Goal: Transaction & Acquisition: Purchase product/service

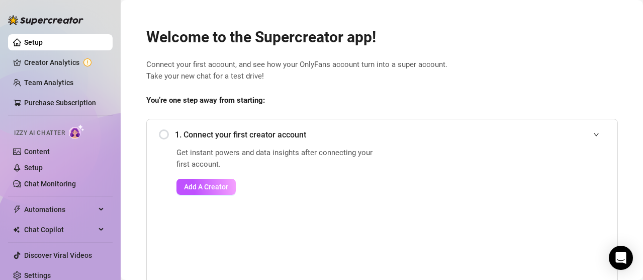
scroll to position [213, 0]
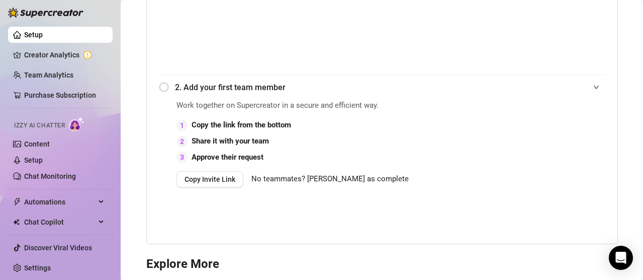
click at [162, 82] on div "2. Add your first team member" at bounding box center [382, 87] width 447 height 25
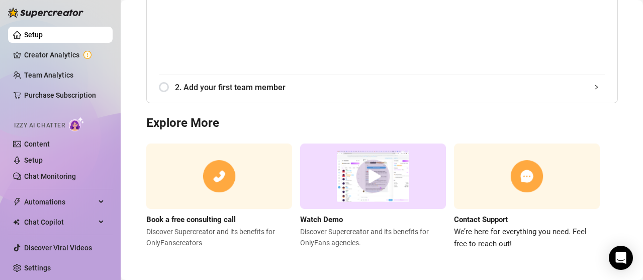
click at [159, 87] on div "2. Add your first team member" at bounding box center [382, 87] width 447 height 25
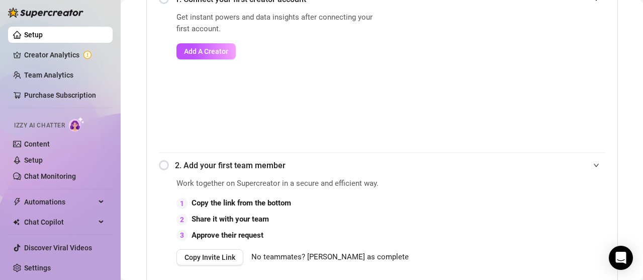
scroll to position [103, 0]
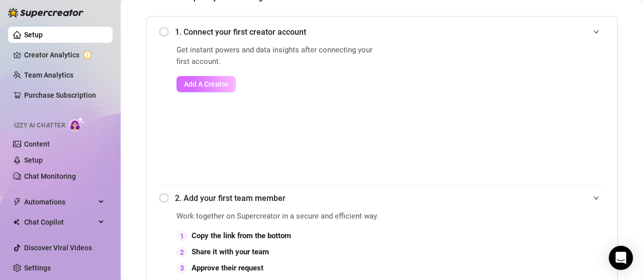
click at [208, 84] on span "Add A Creator" at bounding box center [206, 84] width 44 height 8
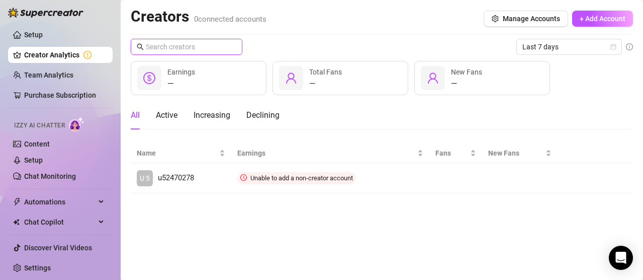
click at [210, 47] on input "text" at bounding box center [187, 46] width 82 height 11
paste input "u518662329"
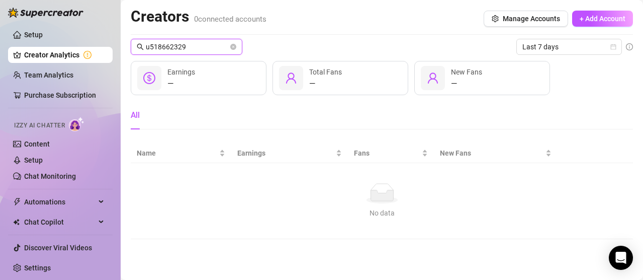
drag, startPoint x: 193, startPoint y: 48, endPoint x: 86, endPoint y: 51, distance: 106.7
click at [91, 48] on div "Setup Creator Analytics Team Analytics Purchase Subscription Izzy AI Chatter Co…" at bounding box center [321, 140] width 643 height 280
type input "bbc-viivi"
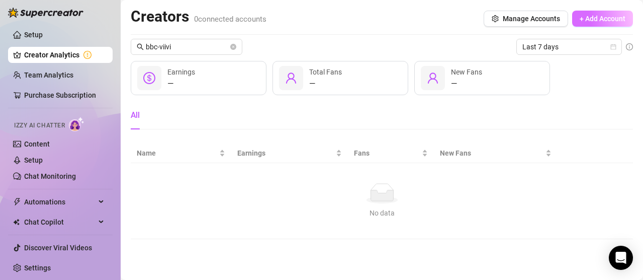
click at [586, 17] on span "+ Add Account" at bounding box center [603, 19] width 46 height 8
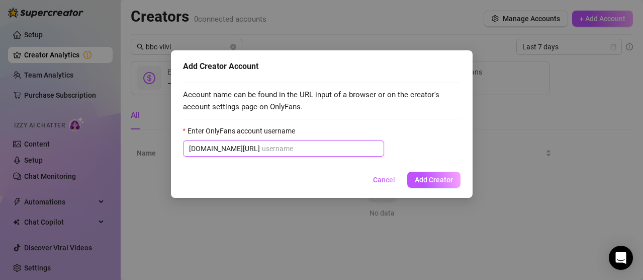
click at [262, 151] on input "Enter OnlyFans account username" at bounding box center [320, 148] width 116 height 11
paste input "u518662329"
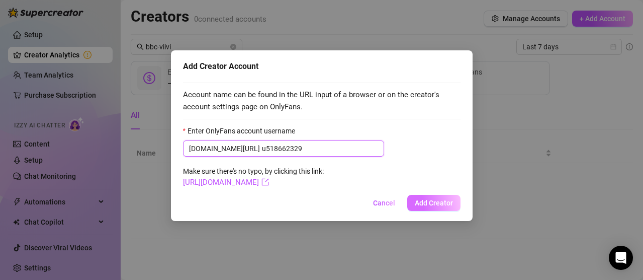
type input "u518662329"
click at [437, 202] on span "Add Creator" at bounding box center [434, 203] width 38 height 8
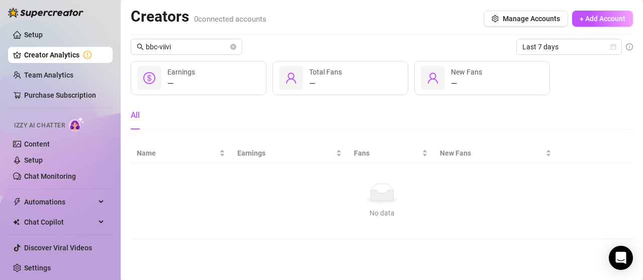
click at [535, 28] on div "Creators 0 connected accounts Manage Accounts + Add Account" at bounding box center [382, 18] width 502 height 23
click at [531, 15] on span "Manage Accounts" at bounding box center [531, 19] width 57 height 8
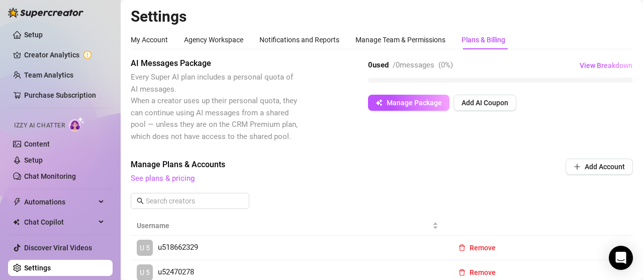
scroll to position [47, 0]
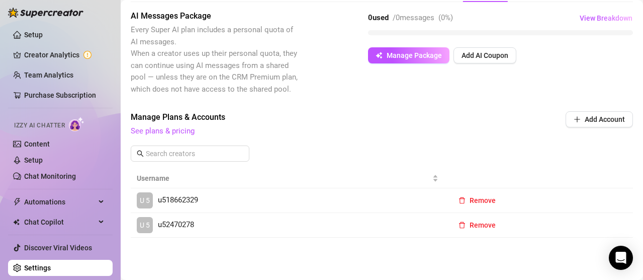
click at [402, 39] on div "0 used / 0 messages ( 0 %) View Breakdown Manage Package Add AI Coupon" at bounding box center [500, 36] width 265 height 53
click at [397, 58] on span "Manage Package" at bounding box center [414, 55] width 55 height 8
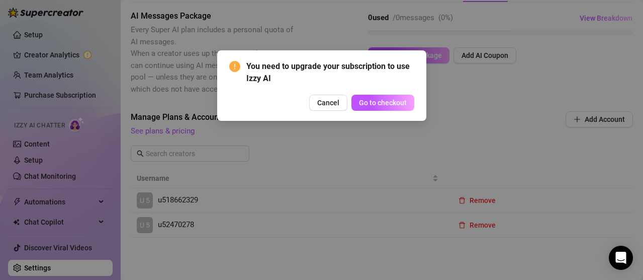
click at [348, 103] on div "Cancel Go to checkout" at bounding box center [321, 103] width 185 height 16
click at [338, 99] on span "Cancel" at bounding box center [328, 103] width 22 height 8
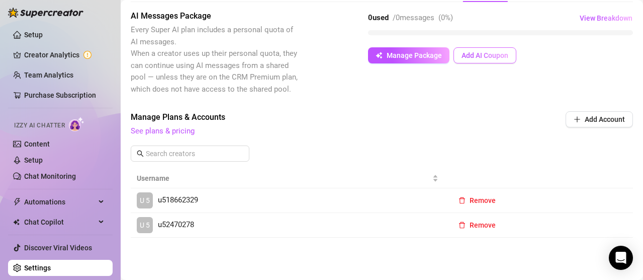
click at [476, 55] on span "Add AI Coupon" at bounding box center [485, 55] width 47 height 8
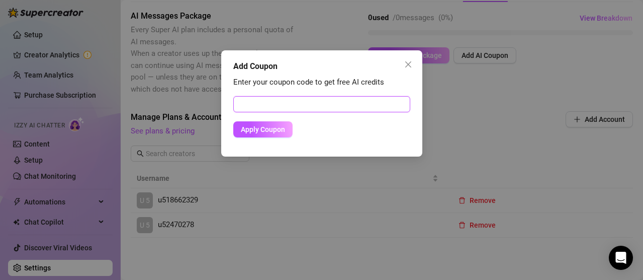
click at [280, 107] on input "text" at bounding box center [321, 104] width 177 height 16
click at [278, 140] on div "Enter your coupon code to get free AI credits Apply Coupon" at bounding box center [321, 111] width 177 height 70
click at [272, 134] on button "Apply Coupon" at bounding box center [262, 129] width 59 height 16
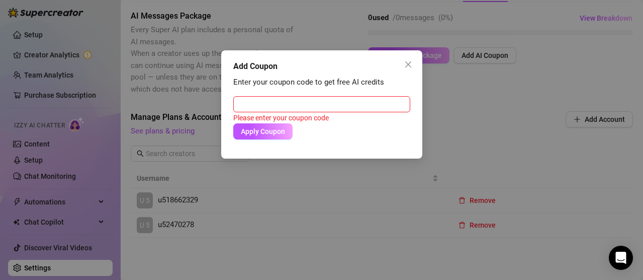
click at [393, 76] on div "Add Coupon Enter your coupon code to get free AI credits Please enter your coup…" at bounding box center [321, 104] width 201 height 108
click at [405, 63] on icon "close" at bounding box center [408, 64] width 8 height 8
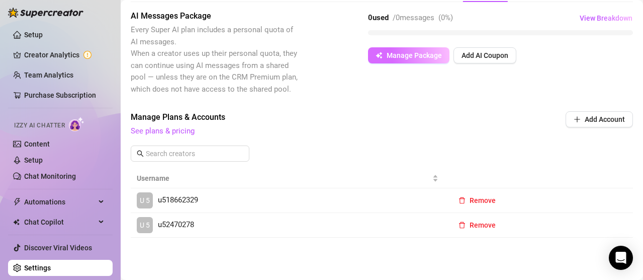
click at [392, 53] on span "Manage Package" at bounding box center [414, 55] width 55 height 8
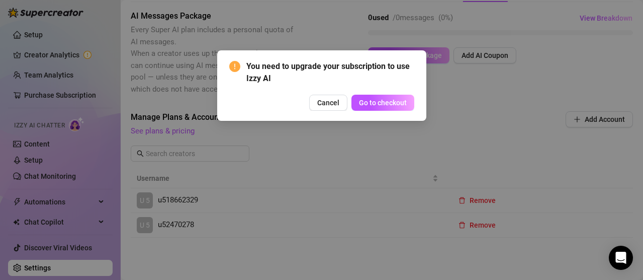
click at [377, 103] on span "Go to checkout" at bounding box center [383, 103] width 48 height 8
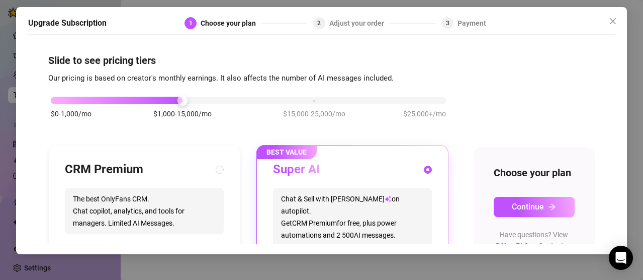
click at [340, 24] on div "Adjust your order" at bounding box center [359, 23] width 61 height 12
click at [326, 26] on div "2 Adjust your order" at bounding box center [374, 23] width 123 height 12
click at [321, 25] on span "2" at bounding box center [319, 23] width 4 height 7
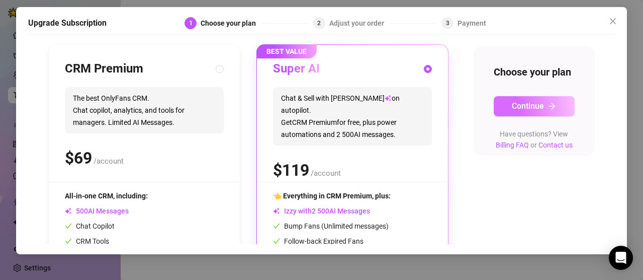
click at [542, 114] on button "Continue" at bounding box center [534, 106] width 81 height 20
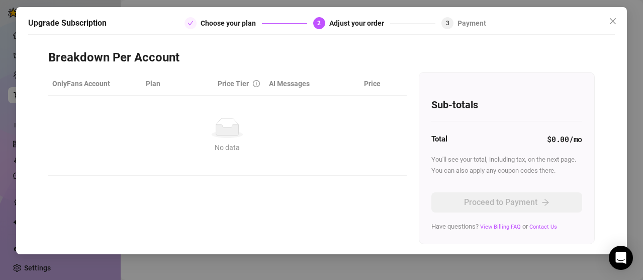
scroll to position [5, 0]
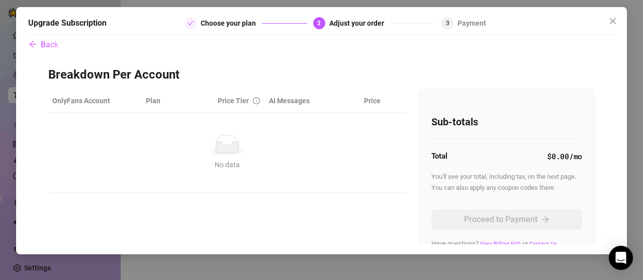
click at [95, 101] on th "OnlyFans Account" at bounding box center [95, 101] width 94 height 24
click at [191, 101] on th "Plan" at bounding box center [178, 101] width 72 height 24
click at [241, 100] on span "Price Tier" at bounding box center [233, 101] width 31 height 8
click at [280, 100] on th "AI Messages" at bounding box center [304, 101] width 78 height 24
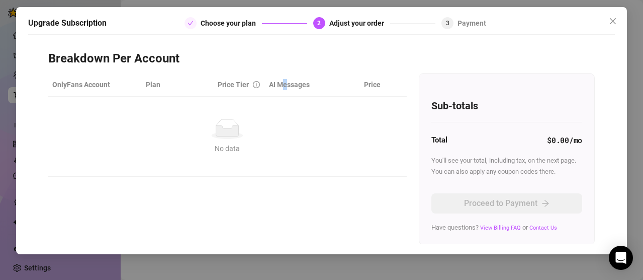
scroll to position [22, 0]
click at [225, 131] on icon at bounding box center [227, 130] width 23 height 11
drag, startPoint x: 230, startPoint y: 124, endPoint x: 239, endPoint y: 117, distance: 11.1
click at [232, 122] on icon "No data" at bounding box center [227, 128] width 32 height 20
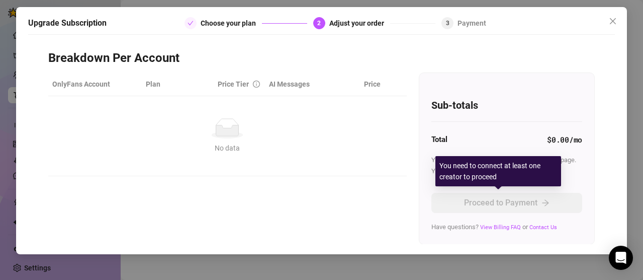
click at [541, 154] on div "You'll see your total, including tax, on the next page. You can also apply any …" at bounding box center [506, 165] width 151 height 23
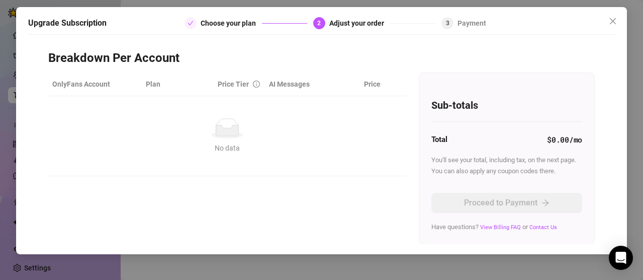
click at [499, 136] on div "Total $0.00 /mo" at bounding box center [506, 140] width 151 height 12
click at [110, 83] on th "OnlyFans Account" at bounding box center [95, 84] width 94 height 24
drag, startPoint x: 106, startPoint y: 83, endPoint x: 113, endPoint y: 80, distance: 8.0
click at [106, 82] on th "OnlyFans Account" at bounding box center [95, 84] width 94 height 24
drag, startPoint x: 220, startPoint y: 79, endPoint x: 263, endPoint y: 73, distance: 42.6
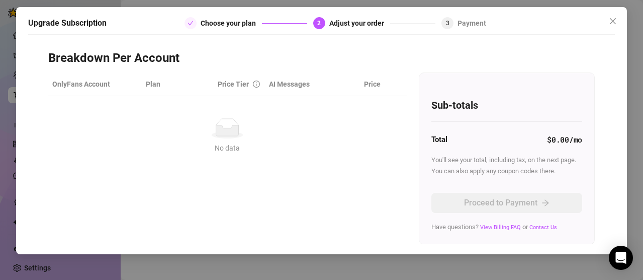
click at [240, 76] on tr "OnlyFans Account Plan Price Tier AI Messages Price" at bounding box center [227, 84] width 359 height 24
drag, startPoint x: 319, startPoint y: 79, endPoint x: 360, endPoint y: 78, distance: 40.7
click at [340, 79] on tr "OnlyFans Account Plan Price Tier AI Messages Price" at bounding box center [227, 84] width 359 height 24
drag, startPoint x: 375, startPoint y: 82, endPoint x: 388, endPoint y: 80, distance: 13.2
click at [378, 82] on tr "OnlyFans Account Plan Price Tier AI Messages Price" at bounding box center [227, 84] width 359 height 24
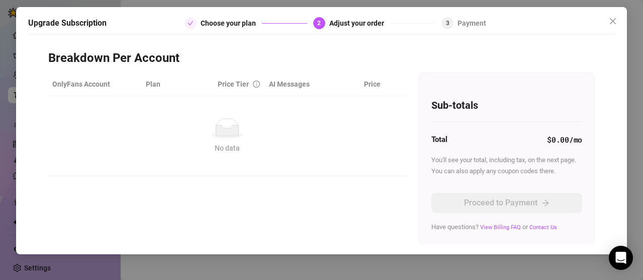
click at [455, 24] on div "3 Payment" at bounding box center [464, 23] width 45 height 12
drag, startPoint x: 305, startPoint y: 33, endPoint x: 298, endPoint y: 37, distance: 8.4
click at [295, 33] on div "Upgrade Subscription Choose your plan 2 Adjust your order 3 Payment" at bounding box center [321, 26] width 587 height 18
click at [246, 92] on th "Price Tier" at bounding box center [239, 84] width 51 height 24
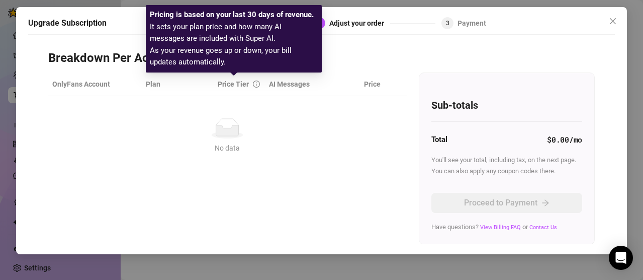
click at [253, 80] on icon "info-circle" at bounding box center [256, 83] width 7 height 7
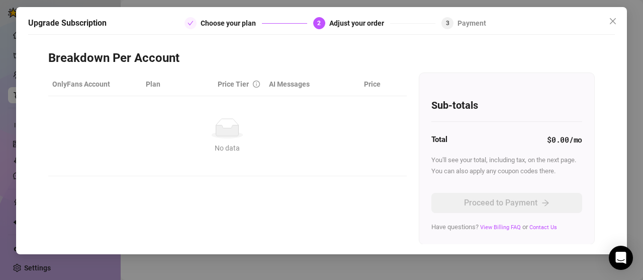
click at [160, 72] on th "Plan" at bounding box center [178, 84] width 72 height 24
click at [191, 26] on span at bounding box center [191, 23] width 6 height 7
click at [195, 23] on div at bounding box center [191, 23] width 12 height 12
click at [544, 230] on div "Have questions? View Billing FAQ or Contact Us" at bounding box center [506, 226] width 151 height 11
click at [502, 229] on link "View Billing FAQ" at bounding box center [500, 227] width 41 height 7
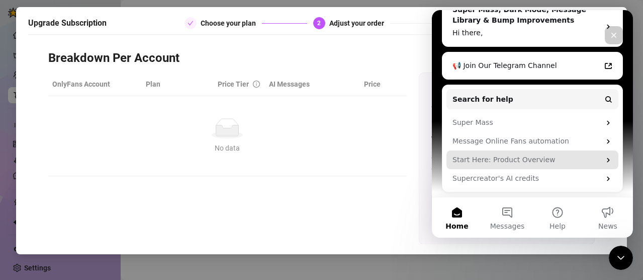
scroll to position [264, 0]
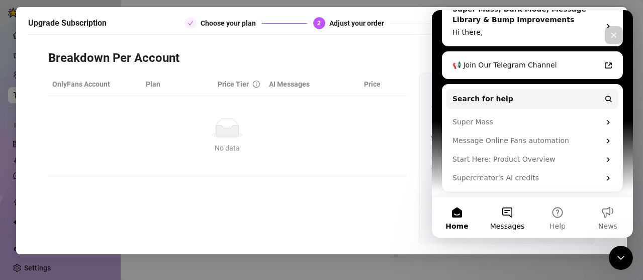
click at [513, 226] on span "Messages" at bounding box center [507, 225] width 35 height 7
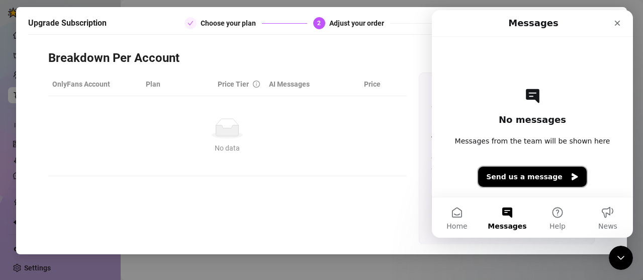
click at [550, 177] on button "Send us a message" at bounding box center [532, 176] width 109 height 20
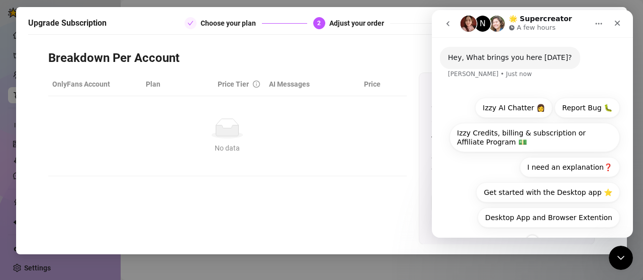
scroll to position [27, 0]
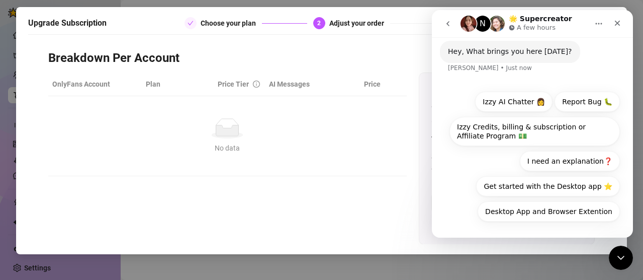
click at [546, 210] on button "Desktop App and Browser Extention" at bounding box center [549, 211] width 142 height 20
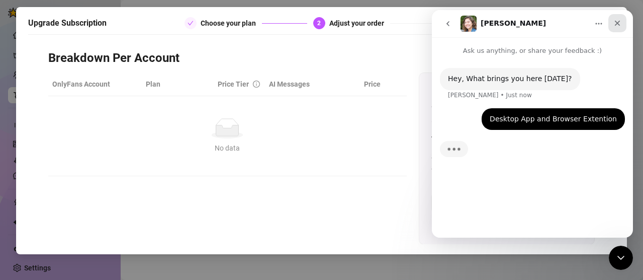
click at [622, 23] on div "Close" at bounding box center [618, 23] width 18 height 18
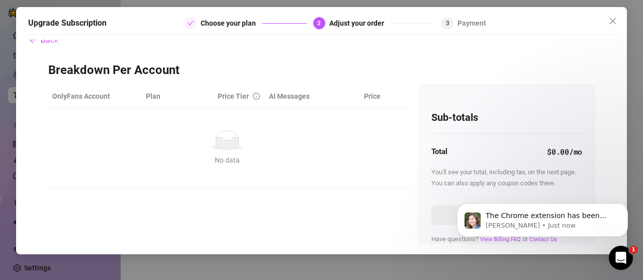
scroll to position [22, 0]
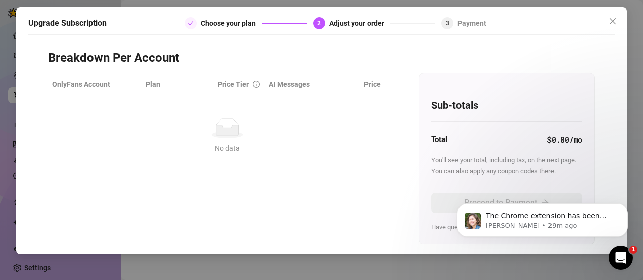
click at [309, 171] on td "No data No data" at bounding box center [227, 136] width 359 height 80
drag, startPoint x: 320, startPoint y: 92, endPoint x: 332, endPoint y: 94, distance: 11.7
click at [322, 92] on th "AI Messages" at bounding box center [304, 84] width 78 height 24
click at [628, 207] on icon "Dismiss notification" at bounding box center [626, 206] width 6 height 6
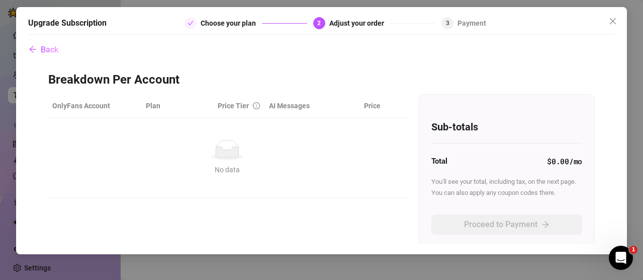
click at [323, 19] on div "2 Adjust your order" at bounding box center [374, 23] width 123 height 12
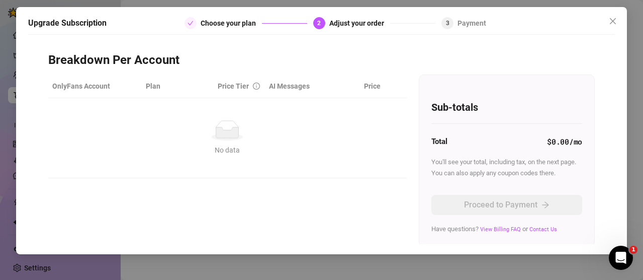
scroll to position [22, 0]
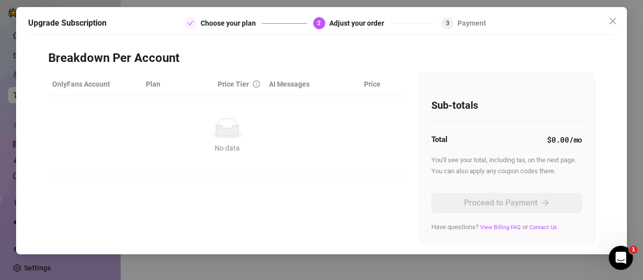
click at [497, 195] on div "Proceed to Payment" at bounding box center [506, 199] width 151 height 28
click at [420, 79] on div "Sub-totals Total $0.00 /mo You'll see your total, including tax, on the next pa…" at bounding box center [506, 158] width 175 height 171
click at [107, 87] on th "OnlyFans Account" at bounding box center [95, 84] width 94 height 24
click at [156, 81] on th "Plan" at bounding box center [178, 84] width 72 height 24
drag, startPoint x: 217, startPoint y: 80, endPoint x: 240, endPoint y: 81, distance: 23.1
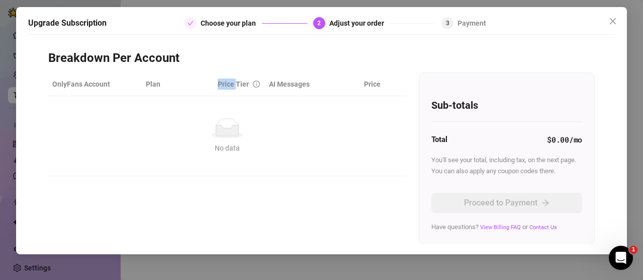
click at [233, 81] on th "Price Tier" at bounding box center [239, 84] width 51 height 24
click at [276, 85] on th "AI Messages" at bounding box center [304, 84] width 78 height 24
drag, startPoint x: 343, startPoint y: 99, endPoint x: 361, endPoint y: 95, distance: 17.6
click at [343, 99] on td "No data No data" at bounding box center [227, 136] width 359 height 80
drag, startPoint x: 362, startPoint y: 95, endPoint x: 276, endPoint y: 119, distance: 89.3
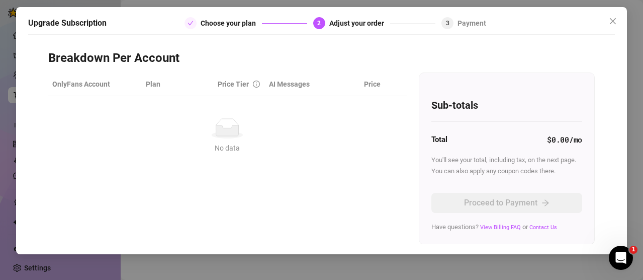
click at [361, 95] on th "Price" at bounding box center [364, 84] width 41 height 24
drag, startPoint x: 199, startPoint y: 163, endPoint x: 214, endPoint y: 157, distance: 16.1
click at [202, 161] on td "No data No data" at bounding box center [227, 136] width 359 height 80
drag, startPoint x: 328, startPoint y: 147, endPoint x: 322, endPoint y: 147, distance: 6.6
click at [609, 20] on icon "close" at bounding box center [613, 21] width 8 height 8
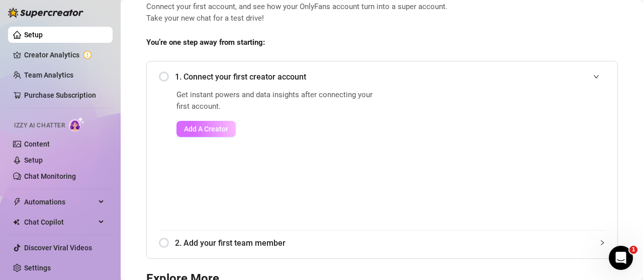
scroll to position [50, 0]
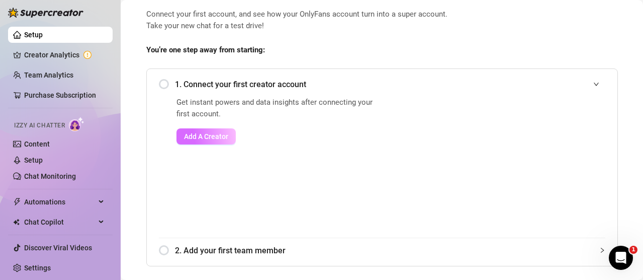
click at [203, 144] on button "Add A Creator" at bounding box center [206, 136] width 59 height 16
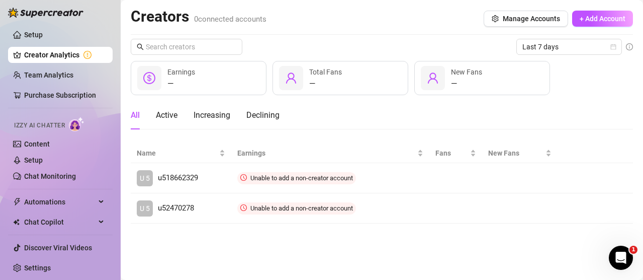
drag, startPoint x: 479, startPoint y: 51, endPoint x: 484, endPoint y: 45, distance: 7.1
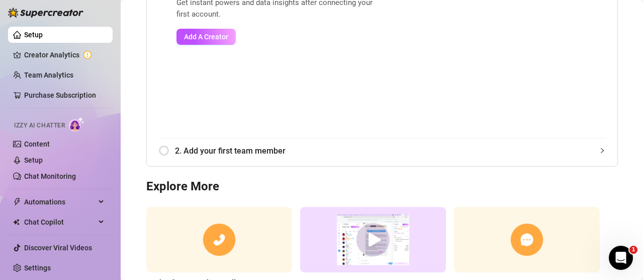
scroll to position [151, 0]
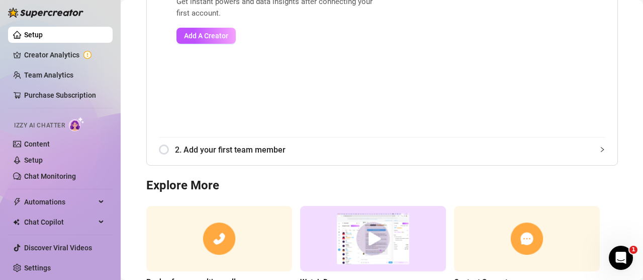
click at [241, 152] on span "2. Add your first team member" at bounding box center [390, 149] width 430 height 13
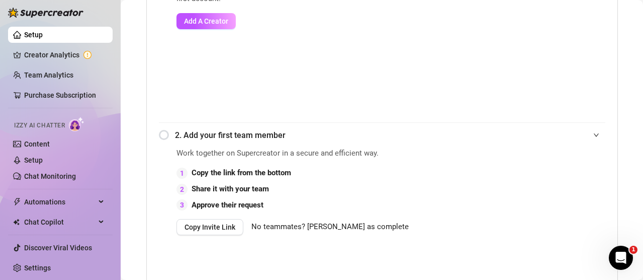
scroll to position [153, 0]
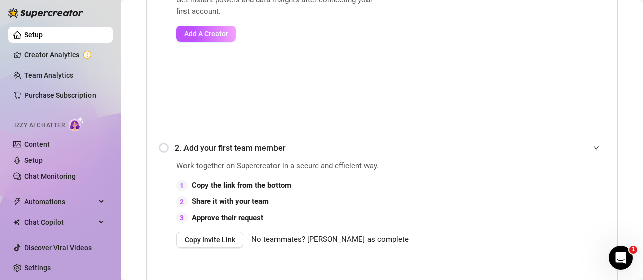
click at [175, 149] on span "2. Add your first team member" at bounding box center [390, 147] width 430 height 13
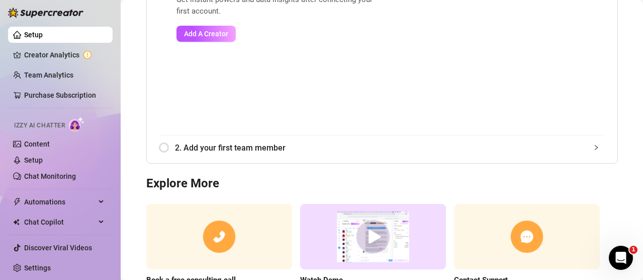
click at [159, 145] on div "2. Add your first team member" at bounding box center [382, 147] width 447 height 25
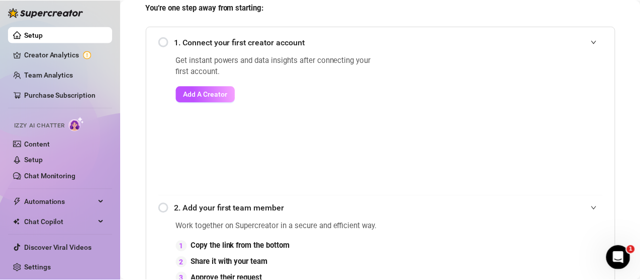
scroll to position [0, 0]
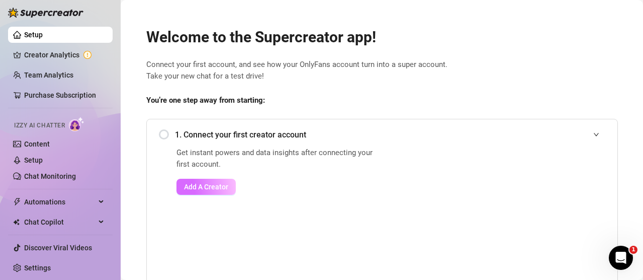
click at [214, 186] on span "Add A Creator" at bounding box center [206, 187] width 44 height 8
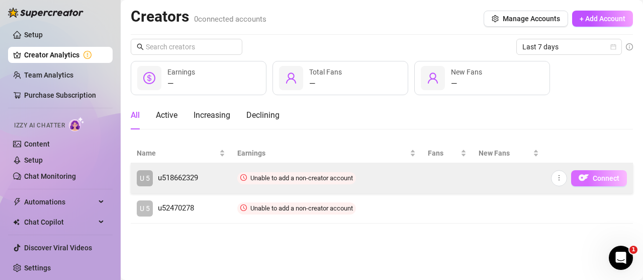
click at [591, 180] on button "Connect" at bounding box center [599, 178] width 56 height 16
click at [558, 179] on icon "more" at bounding box center [559, 177] width 7 height 7
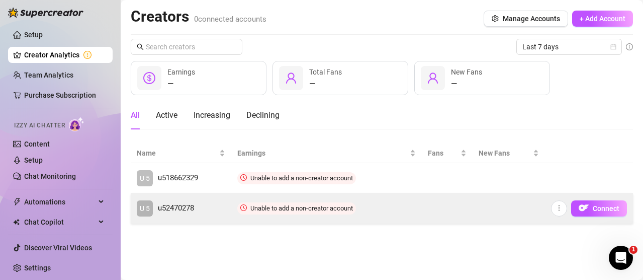
drag, startPoint x: 468, startPoint y: 206, endPoint x: 371, endPoint y: 199, distance: 96.9
click at [459, 205] on tr "U 5 u52470278 Unable to add a non-creator account Connect" at bounding box center [382, 208] width 502 height 30
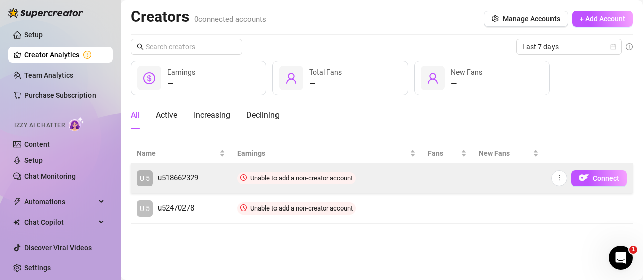
click at [325, 182] on span "Unable to add a non-creator account" at bounding box center [296, 178] width 119 height 12
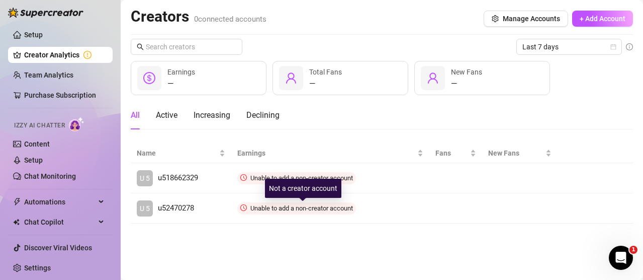
click at [275, 192] on div "Not a creator account" at bounding box center [303, 188] width 76 height 19
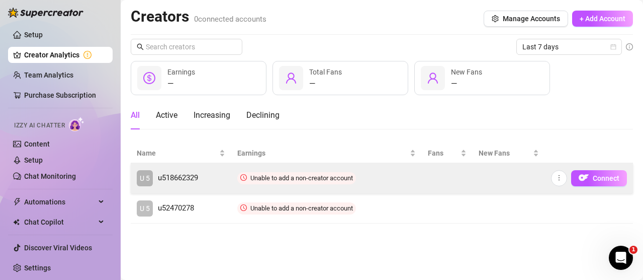
click at [198, 181] on span "u518662329" at bounding box center [178, 178] width 40 height 12
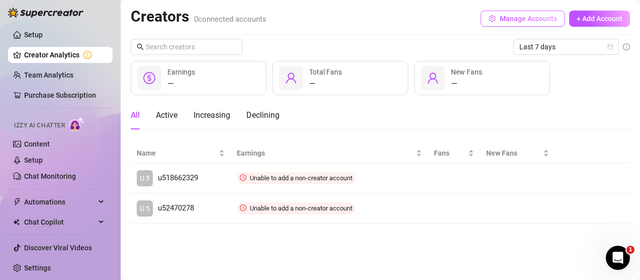
click at [533, 20] on span "Manage Accounts" at bounding box center [528, 19] width 57 height 8
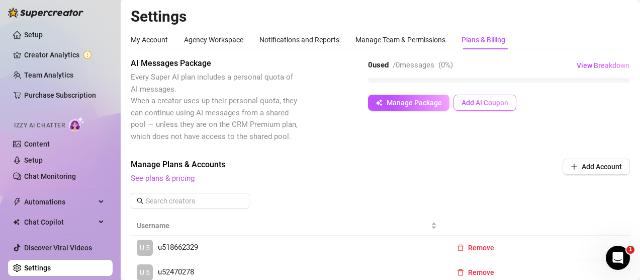
click at [498, 102] on span "Add AI Coupon" at bounding box center [485, 103] width 47 height 8
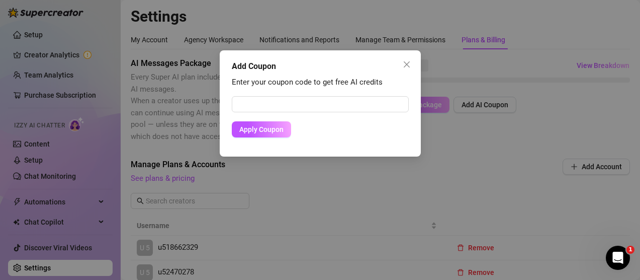
click at [475, 166] on div "Add Coupon Enter your coupon code to get free AI credits Apply Coupon" at bounding box center [320, 140] width 640 height 280
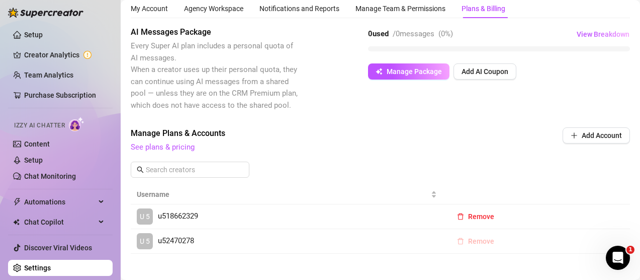
scroll to position [47, 0]
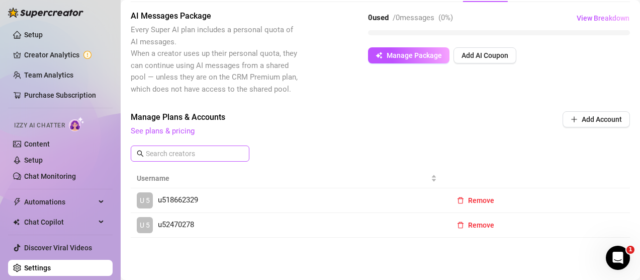
click at [198, 147] on span at bounding box center [190, 153] width 119 height 16
click at [179, 131] on link "See plans & pricing" at bounding box center [163, 130] width 64 height 9
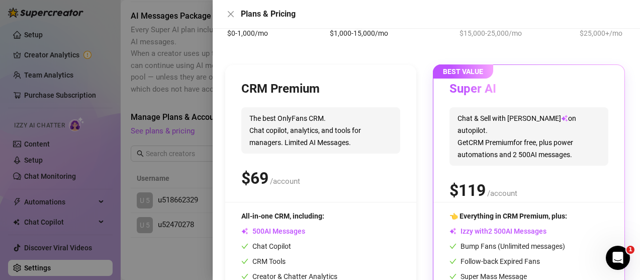
scroll to position [65, 0]
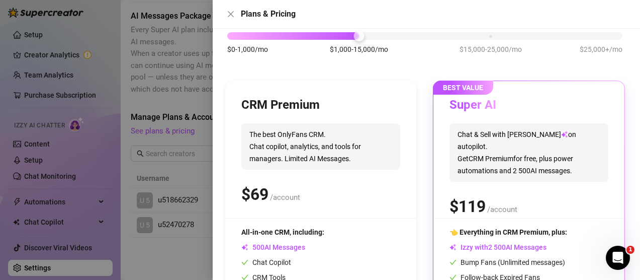
click at [383, 138] on span "The best OnlyFans CRM. Chat copilot, analytics, and tools for managers. Limited…" at bounding box center [320, 146] width 159 height 46
click at [313, 146] on span "The best OnlyFans CRM. Chat copilot, analytics, and tools for managers. Limited…" at bounding box center [320, 146] width 159 height 46
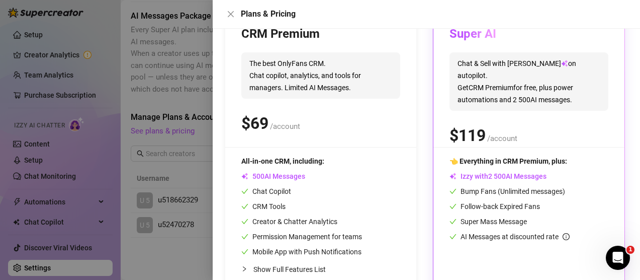
scroll to position [116, 0]
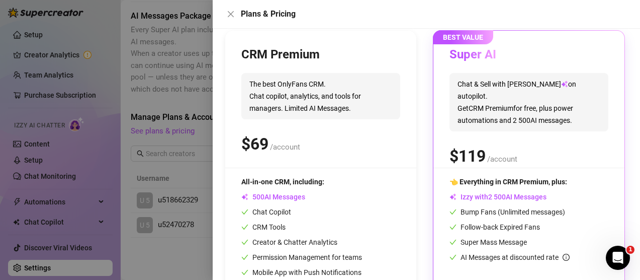
click at [281, 186] on div "All-in-one CRM, including:" at bounding box center [301, 181] width 121 height 11
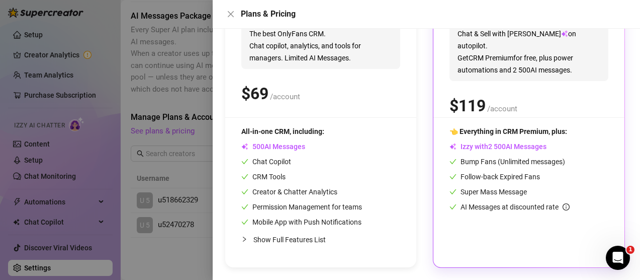
click at [271, 241] on span "Show Full Features List" at bounding box center [289, 239] width 72 height 8
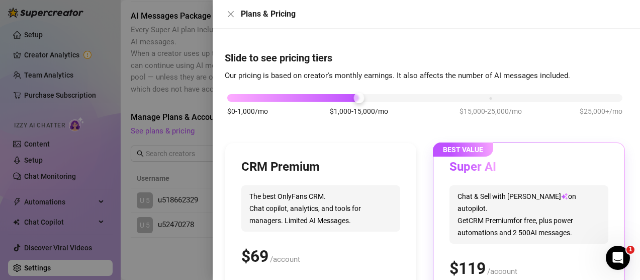
scroll to position [0, 0]
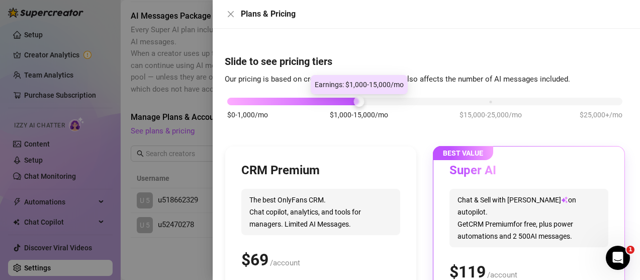
click at [360, 100] on div at bounding box center [359, 101] width 11 height 11
drag, startPoint x: 361, startPoint y: 100, endPoint x: 380, endPoint y: 99, distance: 19.2
click at [379, 99] on div "$0-1,000/mo $1,000-15,000/mo $15,000-25,000/mo $25,000+/mo" at bounding box center [424, 99] width 395 height 6
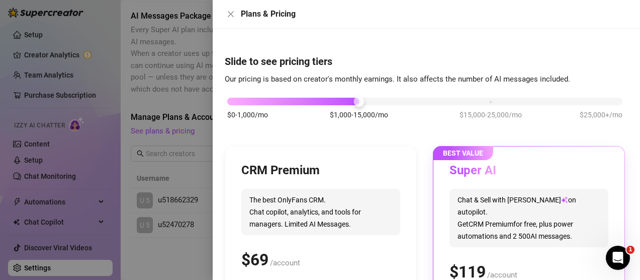
click at [555, 106] on div "$0-1,000/mo $1,000-15,000/mo $15,000-25,000/mo $25,000+/mo" at bounding box center [425, 113] width 400 height 57
click at [517, 99] on div "$0-1,000/mo $1,000-15,000/mo $15,000-25,000/mo $25,000+/mo" at bounding box center [425, 113] width 400 height 57
click at [506, 97] on div "$0-1,000/mo $1,000-15,000/mo $15,000-25,000/mo $25,000+/mo" at bounding box center [424, 99] width 395 height 6
click at [349, 104] on div at bounding box center [293, 102] width 132 height 8
click at [293, 95] on div "$0-1,000/mo $1,000-15,000/mo $15,000-25,000/mo $25,000+/mo" at bounding box center [425, 113] width 400 height 57
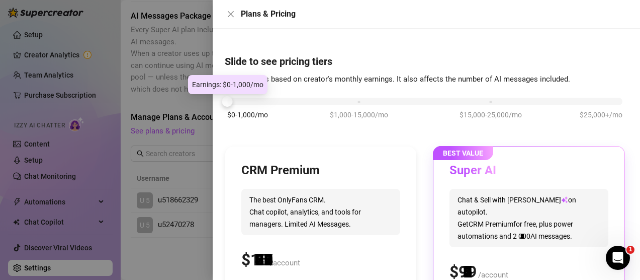
click at [274, 100] on div "$0-1,000/mo $1,000-15,000/mo $15,000-25,000/mo $25,000+/mo" at bounding box center [424, 99] width 395 height 6
drag, startPoint x: 266, startPoint y: 100, endPoint x: 239, endPoint y: 98, distance: 26.7
click at [239, 98] on div at bounding box center [424, 102] width 395 height 8
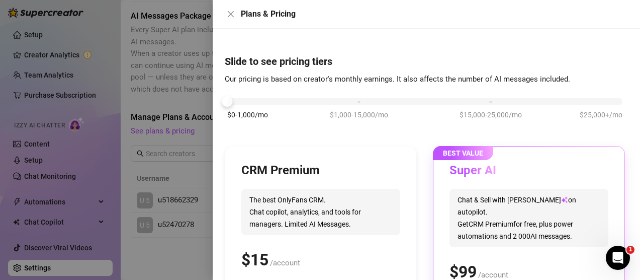
click at [230, 20] on div "Plans & Pricing" at bounding box center [426, 14] width 427 height 29
click at [232, 16] on icon "close" at bounding box center [231, 14] width 6 height 6
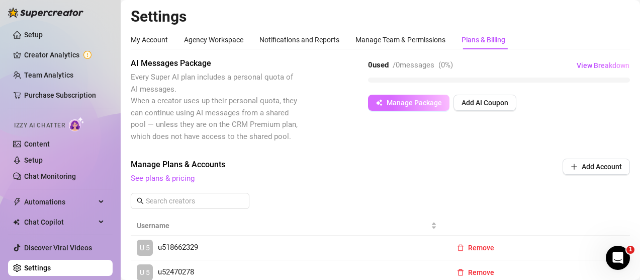
click at [425, 106] on span "Manage Package" at bounding box center [414, 103] width 55 height 8
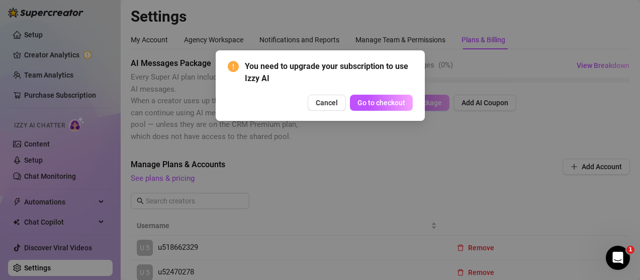
click at [369, 99] on span "Go to checkout" at bounding box center [382, 103] width 48 height 8
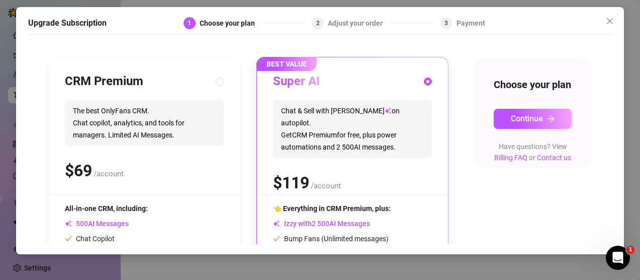
scroll to position [189, 0]
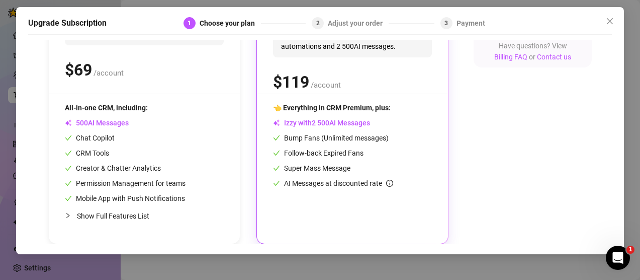
click at [141, 125] on div "AI Messages" at bounding box center [125, 122] width 121 height 11
radio input "true"
radio input "false"
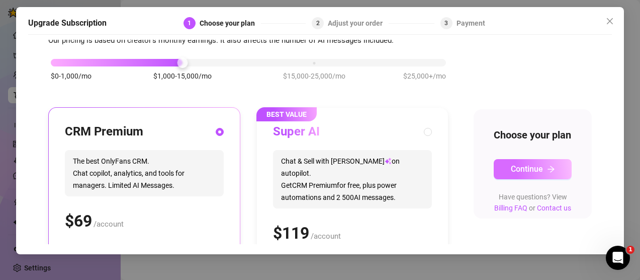
click at [528, 176] on button "Continue" at bounding box center [533, 169] width 78 height 20
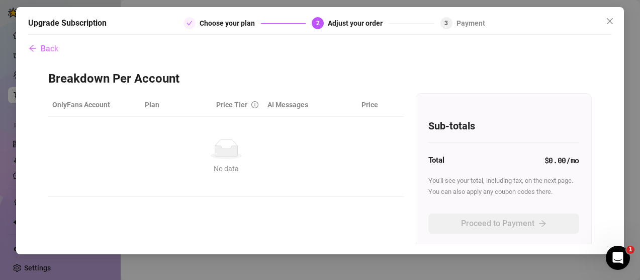
scroll to position [0, 0]
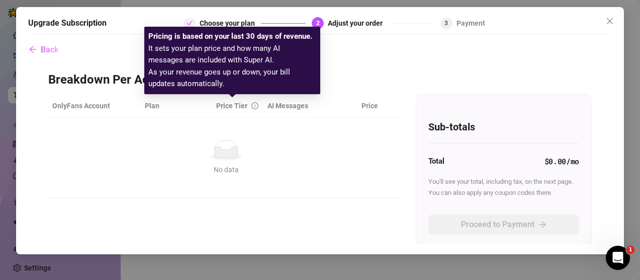
drag, startPoint x: 230, startPoint y: 110, endPoint x: 202, endPoint y: 106, distance: 28.4
click at [229, 109] on div "Price Tier" at bounding box center [231, 105] width 31 height 11
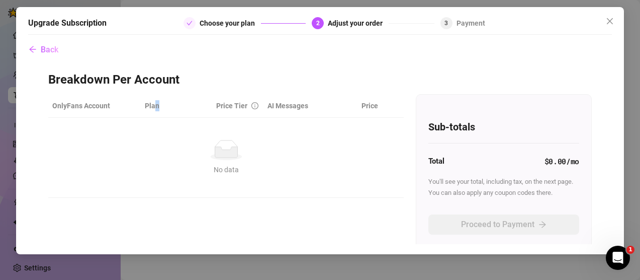
click at [153, 106] on th "Plan" at bounding box center [176, 106] width 71 height 24
click at [62, 53] on div "Back Breakdown Per Account OnlyFans Account Plan Price Tier AI Messages Price N…" at bounding box center [320, 142] width 584 height 204
click at [39, 48] on button "Back" at bounding box center [43, 50] width 31 height 20
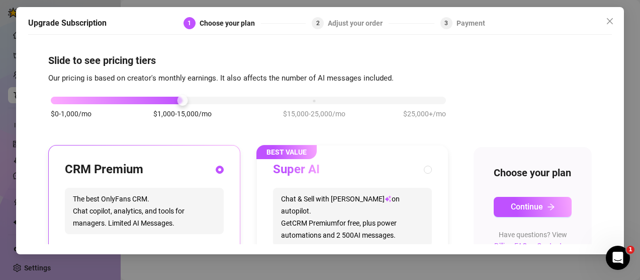
click at [45, 51] on div "Slide to see pricing tiers Our pricing is based on creator's monthly earnings. …" at bounding box center [320, 142] width 584 height 204
drag, startPoint x: 147, startPoint y: 89, endPoint x: 257, endPoint y: 130, distance: 117.9
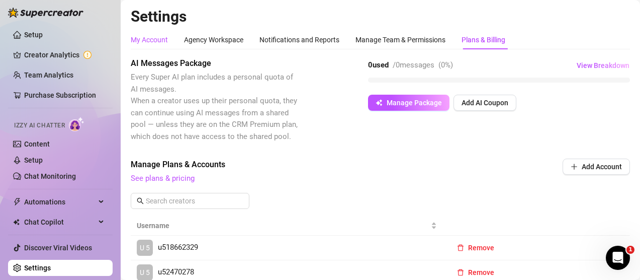
click at [153, 43] on div "My Account" at bounding box center [149, 39] width 37 height 11
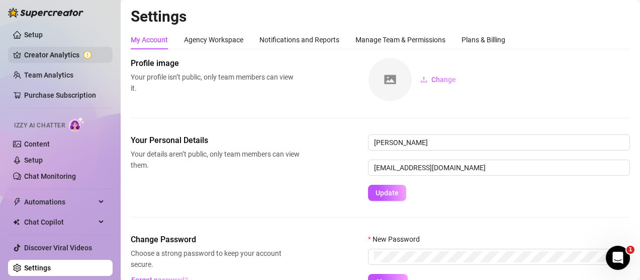
click at [69, 54] on link "Creator Analytics" at bounding box center [64, 55] width 80 height 16
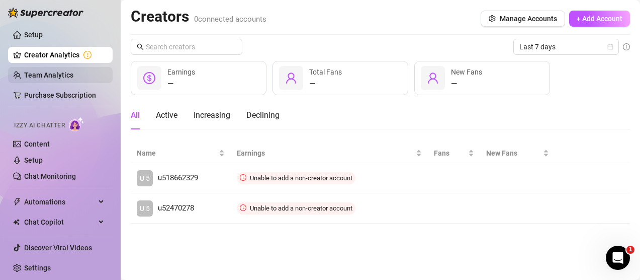
click at [24, 75] on link "Team Analytics" at bounding box center [48, 75] width 49 height 8
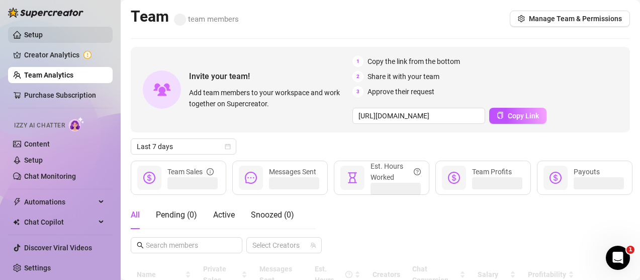
click at [31, 31] on link "Setup" at bounding box center [33, 35] width 19 height 8
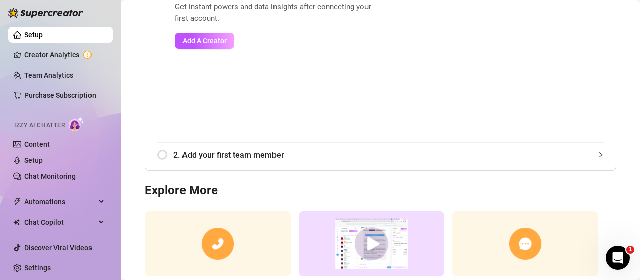
scroll to position [201, 0]
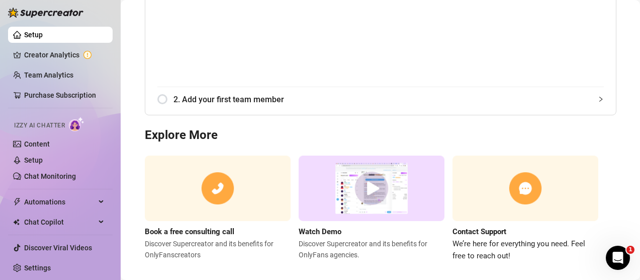
click at [255, 98] on span "2. Add your first team member" at bounding box center [389, 99] width 430 height 13
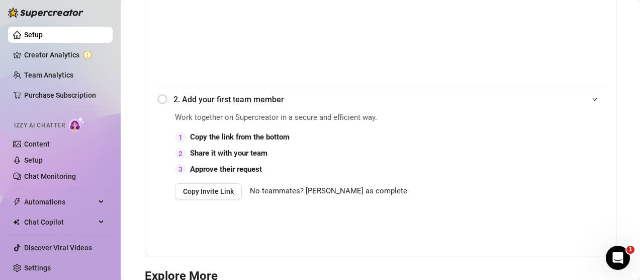
click at [346, 191] on span "No teammates? [PERSON_NAME] as complete" at bounding box center [328, 191] width 157 height 12
click at [215, 194] on span "Copy Invite Link" at bounding box center [208, 191] width 51 height 8
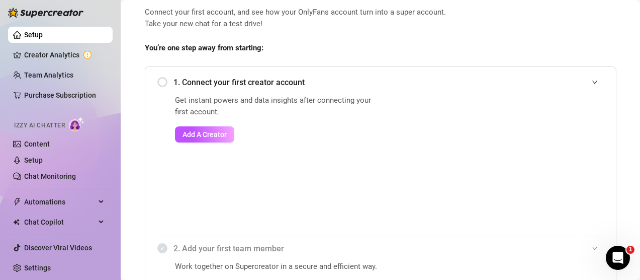
scroll to position [153, 0]
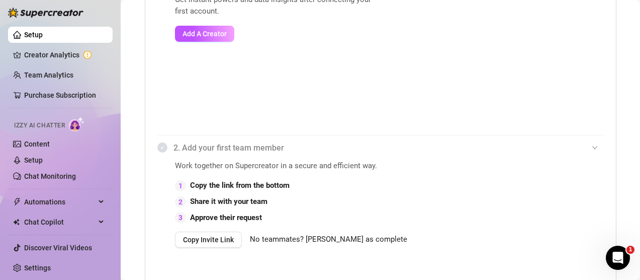
click at [152, 147] on div "1. Connect your first creator account Get instant powers and data insights afte…" at bounding box center [381, 135] width 472 height 338
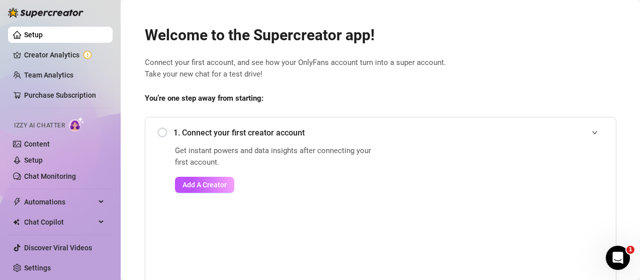
scroll to position [2, 0]
click at [157, 130] on div "1. Connect your first creator account" at bounding box center [380, 132] width 447 height 25
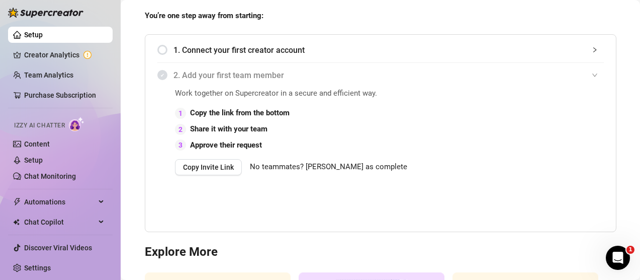
scroll to position [62, 0]
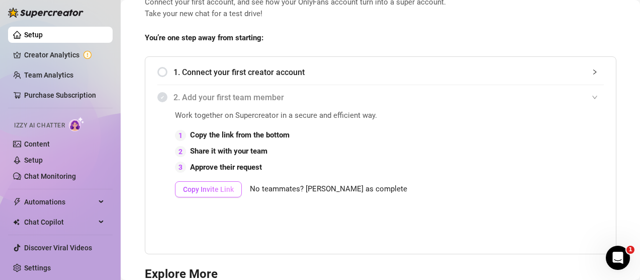
click at [235, 190] on button "Copy Invite Link" at bounding box center [208, 189] width 67 height 16
drag, startPoint x: 232, startPoint y: 148, endPoint x: 237, endPoint y: 137, distance: 12.4
click at [233, 147] on strong "Share it with your team" at bounding box center [228, 150] width 77 height 9
drag, startPoint x: 240, startPoint y: 126, endPoint x: 290, endPoint y: 149, distance: 54.7
click at [248, 126] on div "Work together on Supercreator in a secure and efficient way. 1 Copy the link fr…" at bounding box center [291, 180] width 232 height 141
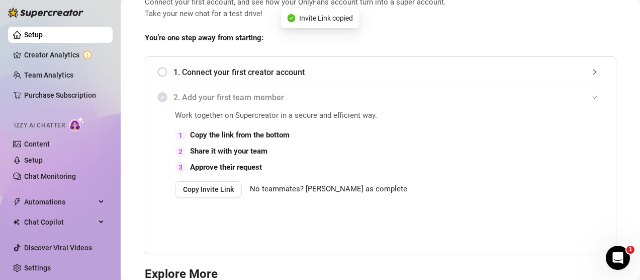
drag, startPoint x: 299, startPoint y: 167, endPoint x: 300, endPoint y: 174, distance: 6.6
click at [300, 169] on div "3 Approve their request" at bounding box center [291, 167] width 232 height 12
drag, startPoint x: 313, startPoint y: 196, endPoint x: 327, endPoint y: 187, distance: 16.9
click at [322, 192] on div "Copy Invite Link No teammates? [PERSON_NAME] as complete" at bounding box center [291, 189] width 232 height 16
click at [328, 188] on span "No teammates? [PERSON_NAME] as complete" at bounding box center [328, 189] width 157 height 12
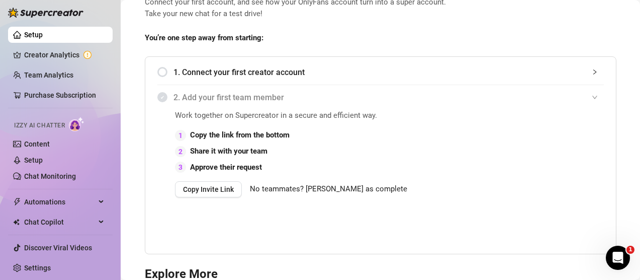
click at [343, 186] on span "No teammates? [PERSON_NAME] as complete" at bounding box center [328, 189] width 157 height 12
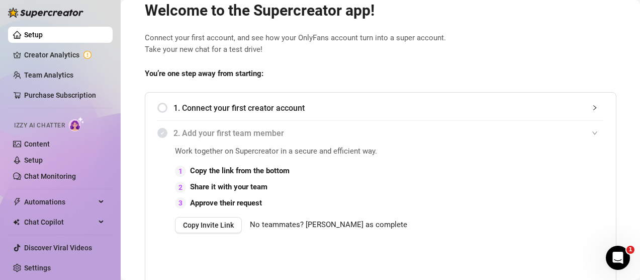
scroll to position [0, 0]
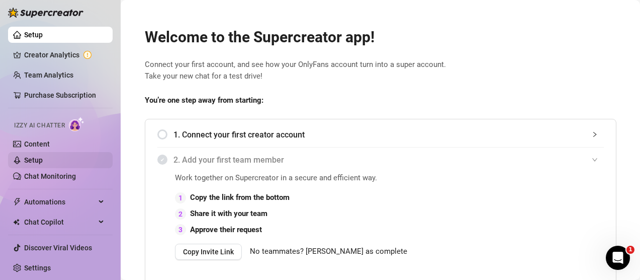
click at [43, 156] on link "Setup" at bounding box center [33, 160] width 19 height 8
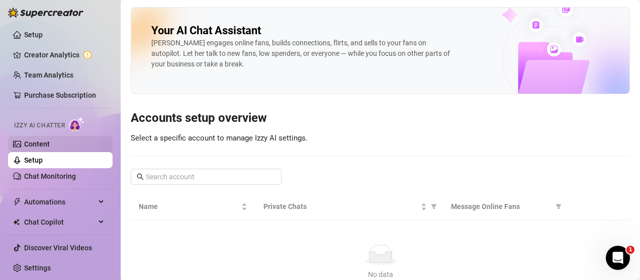
click at [50, 140] on link "Content" at bounding box center [37, 144] width 26 height 8
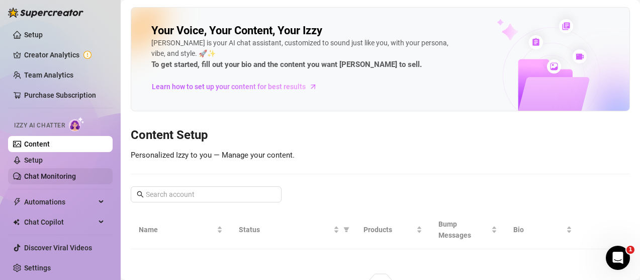
click at [45, 175] on link "Chat Monitoring" at bounding box center [50, 176] width 52 height 8
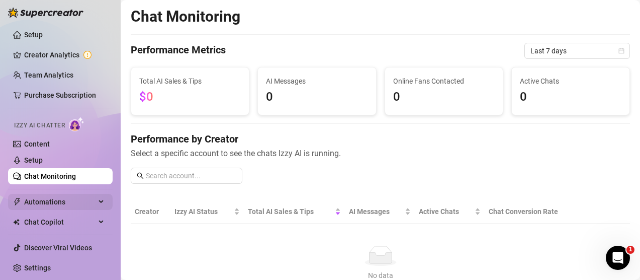
click at [44, 200] on span "Automations" at bounding box center [59, 202] width 71 height 16
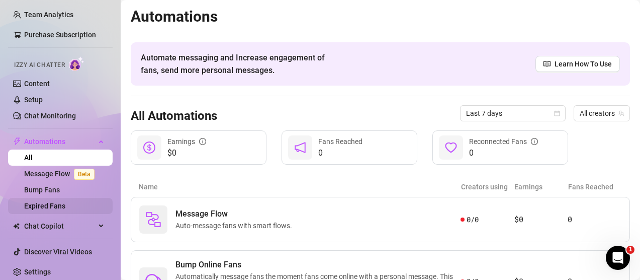
scroll to position [72, 0]
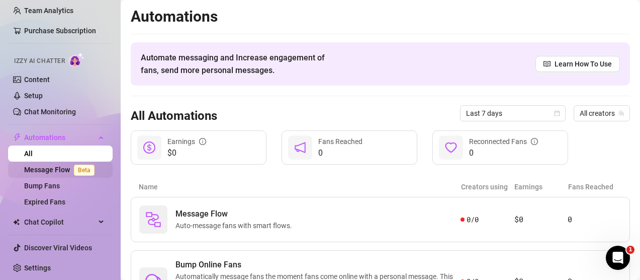
click at [53, 171] on link "Message Flow Beta" at bounding box center [61, 169] width 74 height 8
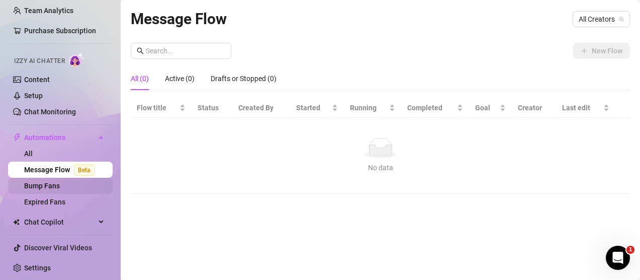
click at [51, 185] on link "Bump Fans" at bounding box center [42, 186] width 36 height 8
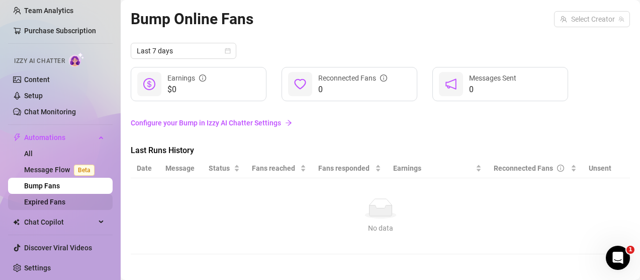
click at [59, 198] on link "Expired Fans" at bounding box center [44, 202] width 41 height 8
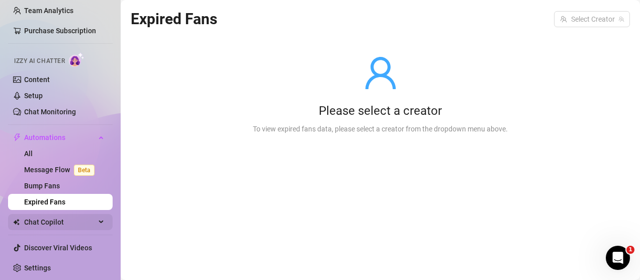
click at [73, 220] on span "Chat Copilot" at bounding box center [59, 222] width 71 height 16
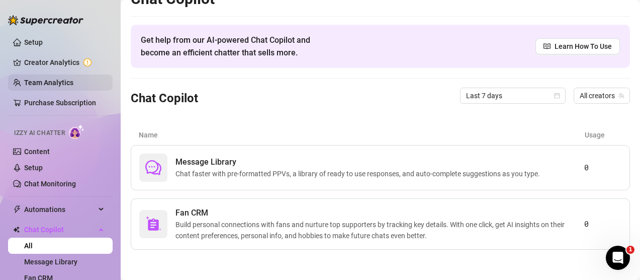
scroll to position [56, 0]
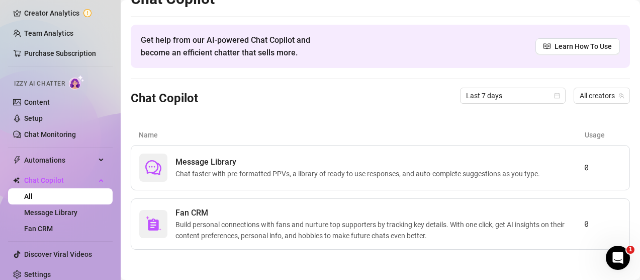
click at [59, 80] on ul "Setup Creator Analytics Team Analytics Purchase Subscription Izzy AI Chatter Co…" at bounding box center [60, 133] width 105 height 305
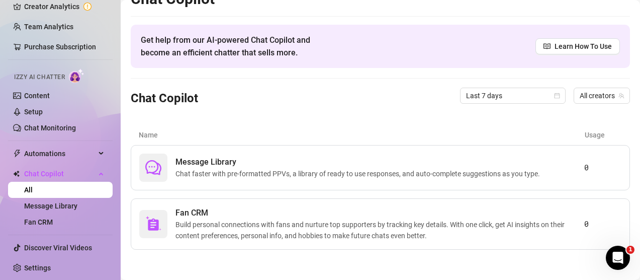
scroll to position [0, 0]
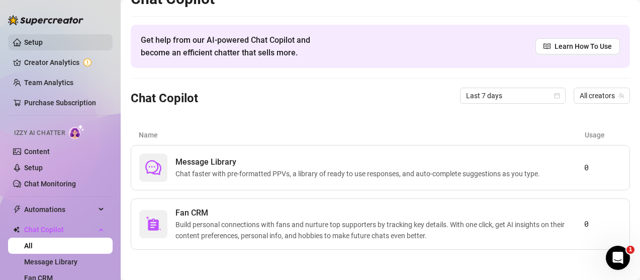
click at [33, 40] on link "Setup" at bounding box center [33, 42] width 19 height 8
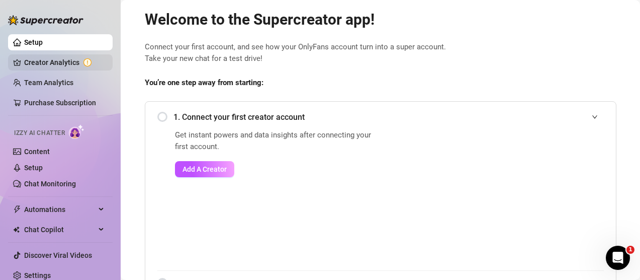
click at [36, 69] on link "Creator Analytics" at bounding box center [64, 62] width 80 height 16
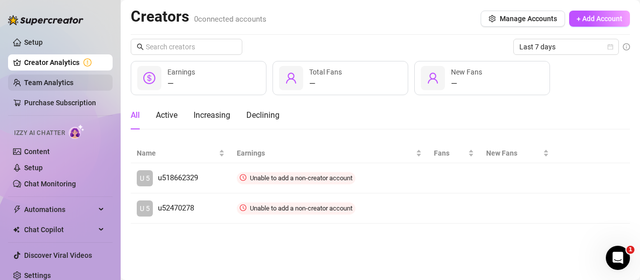
click at [39, 82] on link "Team Analytics" at bounding box center [48, 82] width 49 height 8
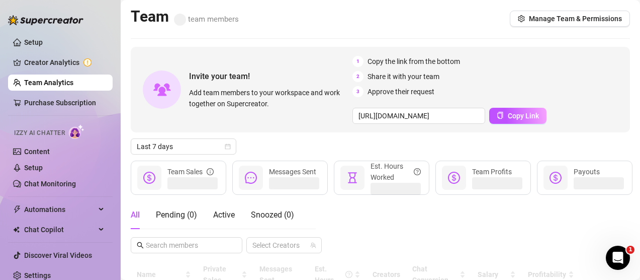
click at [39, 80] on link "Team Analytics" at bounding box center [48, 82] width 49 height 8
click at [40, 93] on ul "Setup Creator Analytics Team Analytics Purchase Subscription Izzy AI Chatter Co…" at bounding box center [60, 158] width 105 height 257
click at [41, 100] on link "Purchase Subscription" at bounding box center [60, 103] width 72 height 8
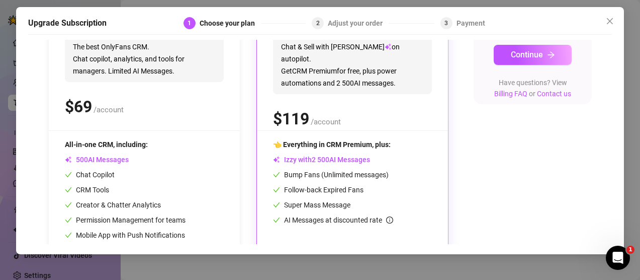
scroll to position [189, 0]
